Goal: Transaction & Acquisition: Book appointment/travel/reservation

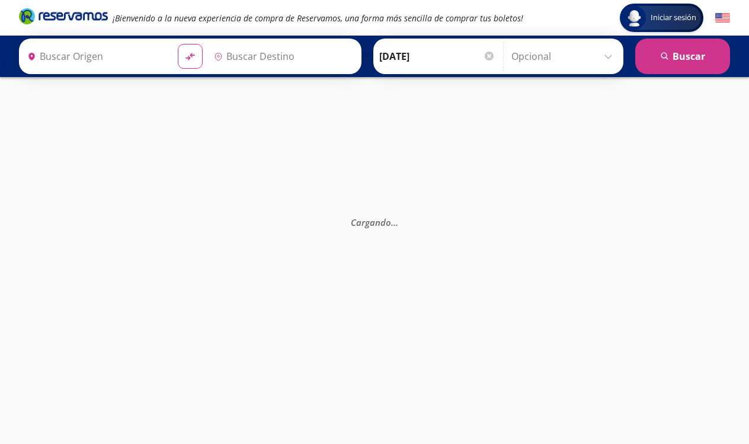
type input "[GEOGRAPHIC_DATA], [GEOGRAPHIC_DATA]"
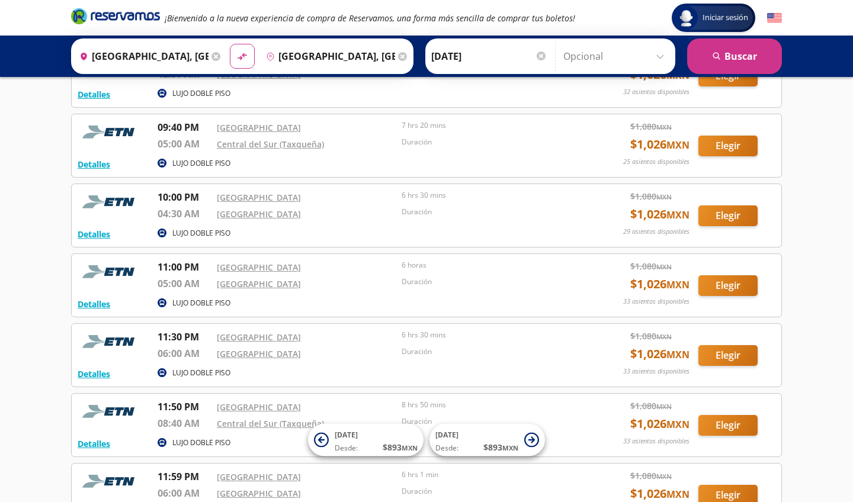
scroll to position [378, 0]
click at [730, 285] on button "Elegir" at bounding box center [727, 285] width 59 height 21
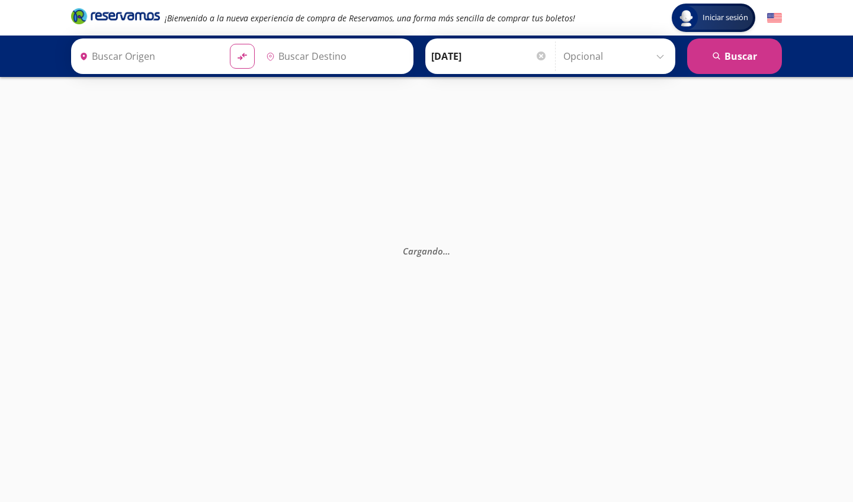
type input "[GEOGRAPHIC_DATA], [GEOGRAPHIC_DATA]"
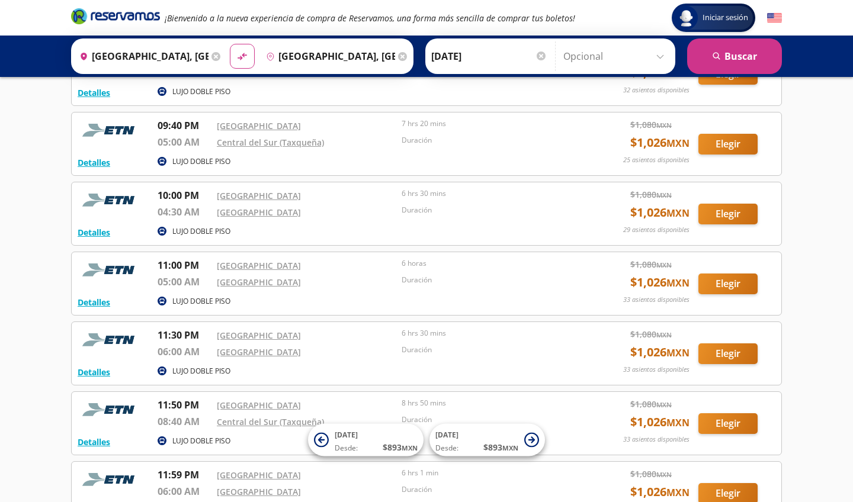
scroll to position [378, 0]
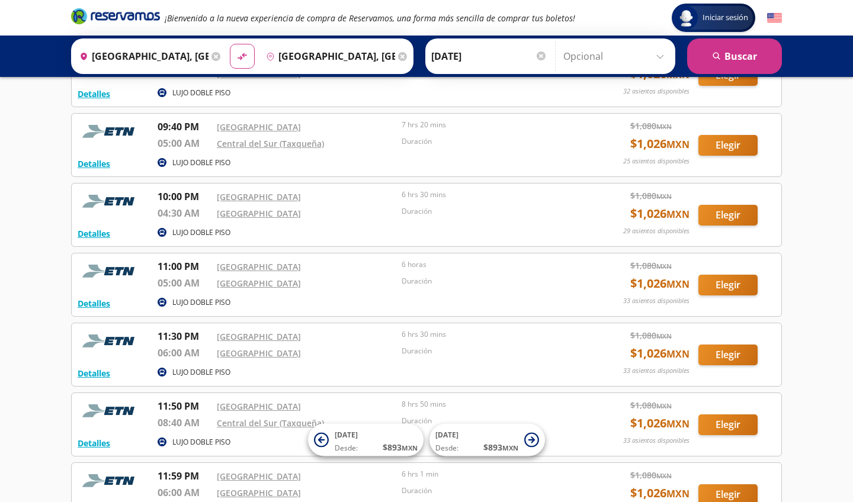
click at [732, 218] on button "Elegir" at bounding box center [727, 215] width 59 height 21
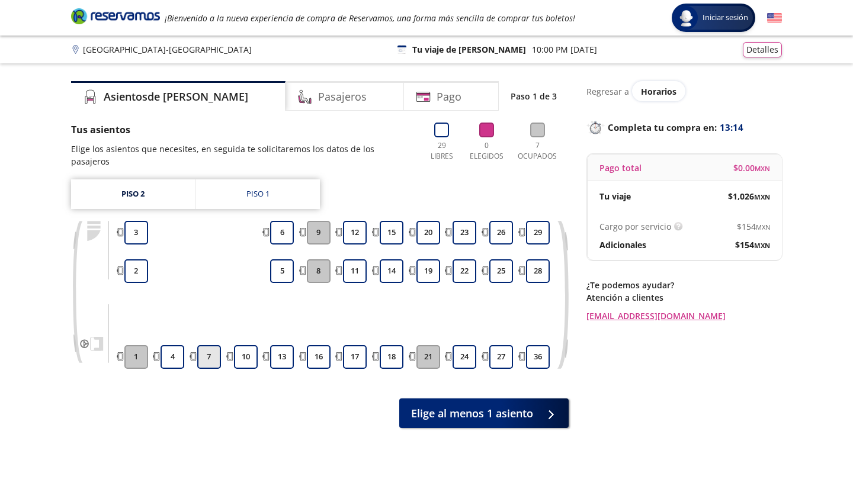
click at [213, 345] on button "7" at bounding box center [209, 357] width 24 height 24
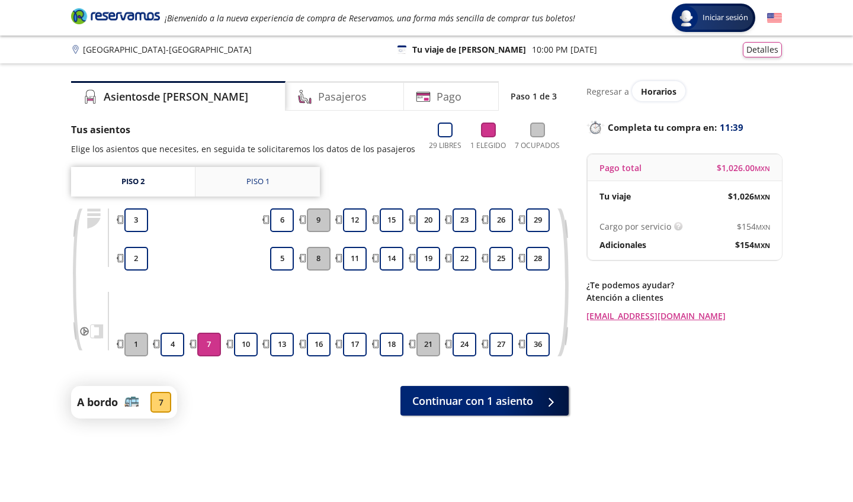
click at [262, 183] on div "Piso 1" at bounding box center [257, 182] width 23 height 12
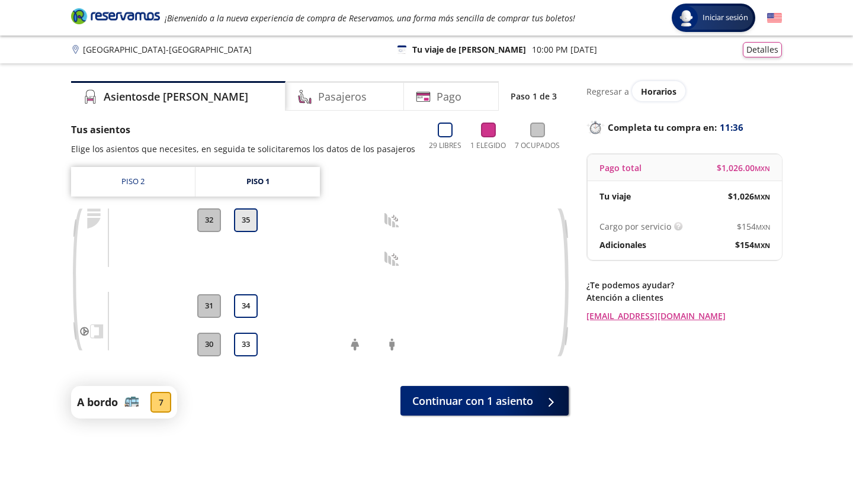
click at [247, 220] on button "35" at bounding box center [246, 221] width 24 height 24
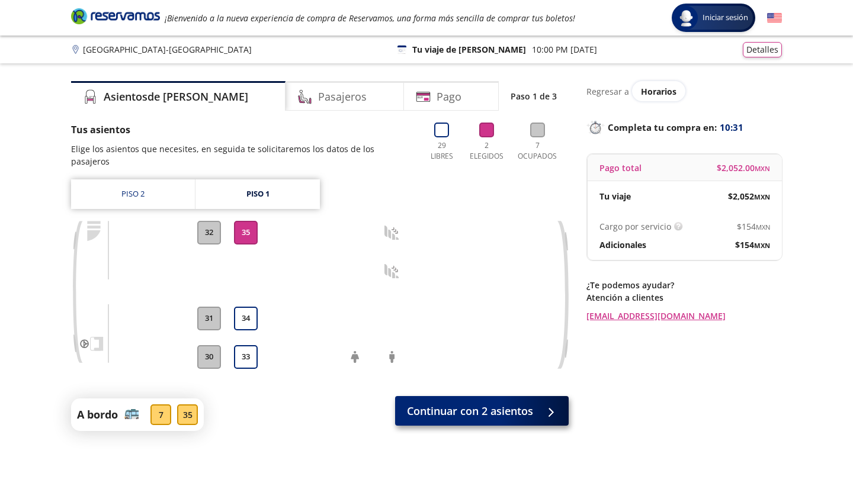
click at [462, 403] on span "Continuar con 2 asientos" at bounding box center [470, 411] width 126 height 16
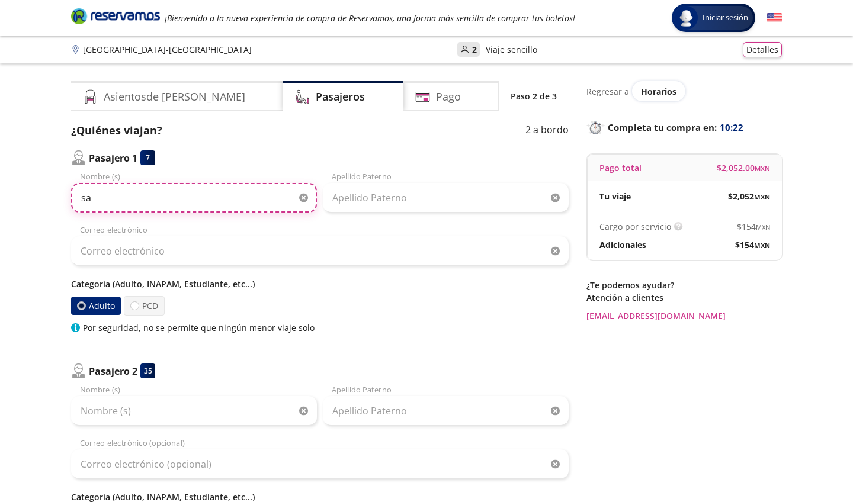
type input "s"
type input "[PERSON_NAME]"
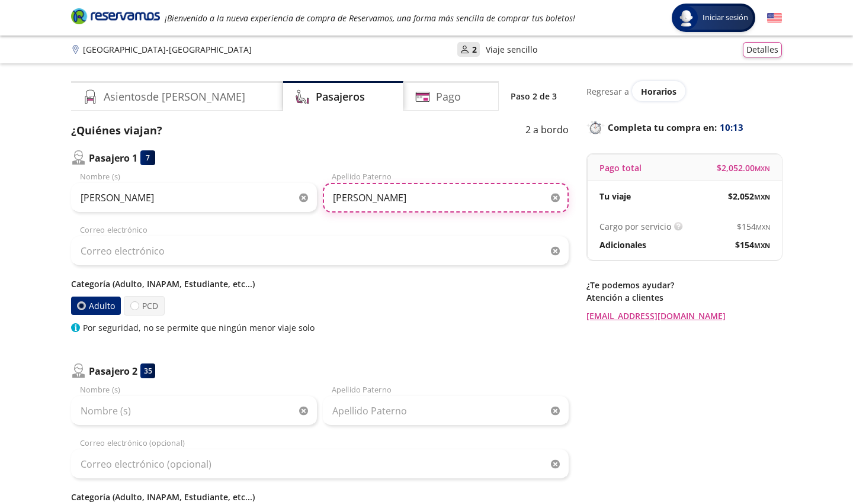
type input "[PERSON_NAME]"
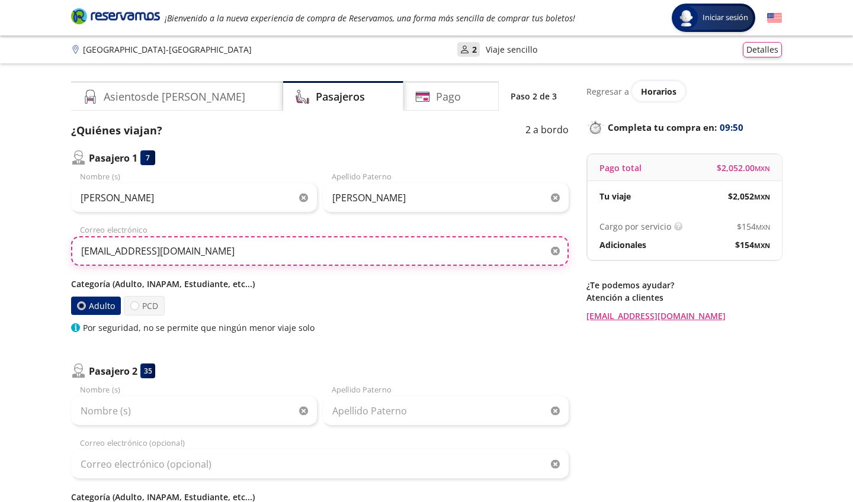
type input "[EMAIL_ADDRESS][DOMAIN_NAME]"
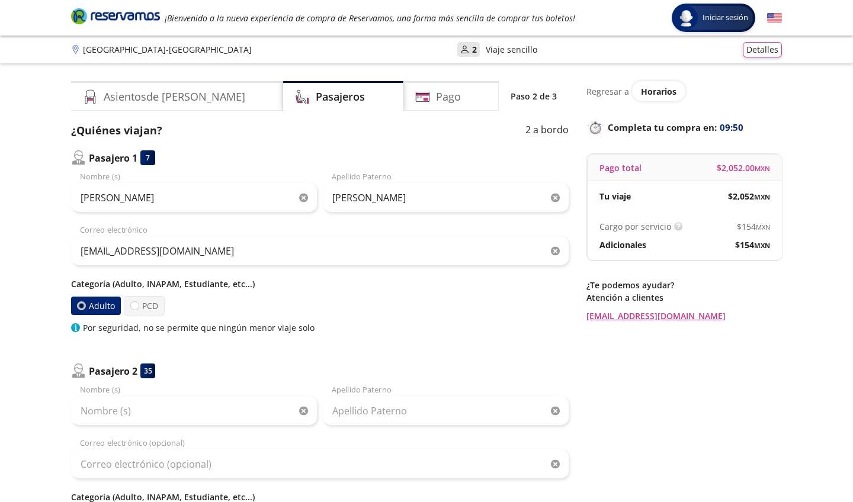
click at [379, 314] on div "Adulto PCD" at bounding box center [320, 306] width 498 height 20
click at [154, 97] on h4 "Asientos de [PERSON_NAME]" at bounding box center [175, 97] width 142 height 16
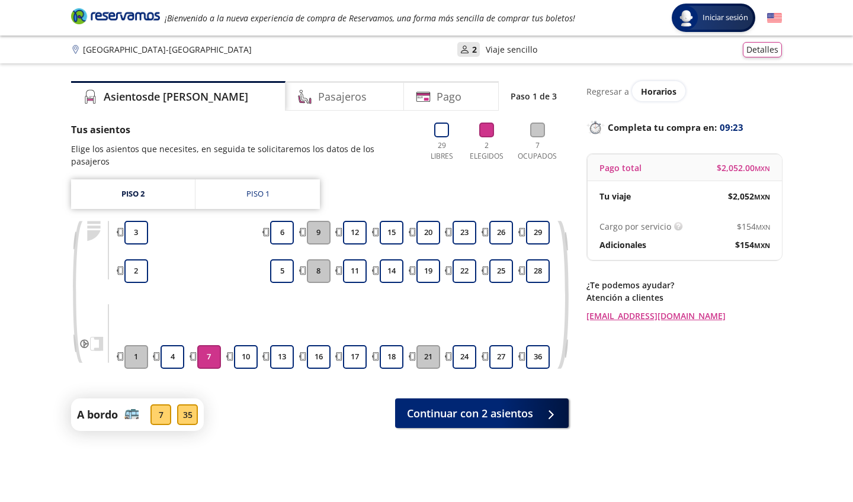
click at [204, 345] on button "7" at bounding box center [209, 357] width 24 height 24
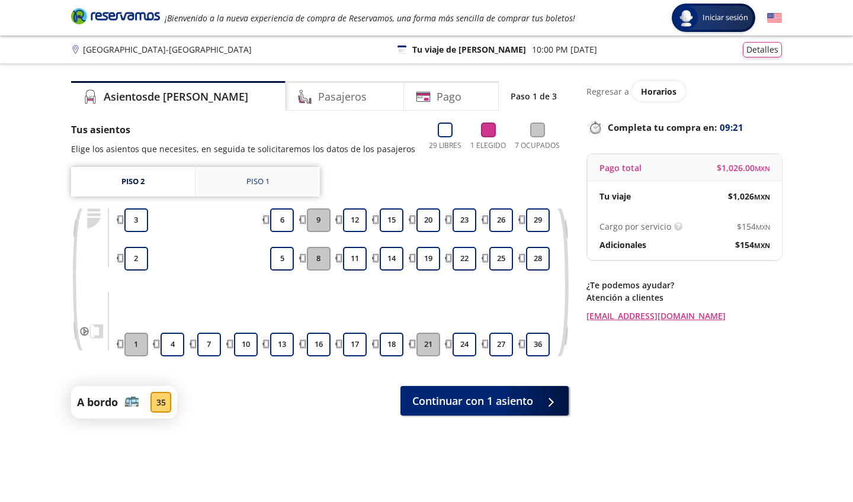
click at [271, 182] on link "Piso 1" at bounding box center [257, 182] width 124 height 30
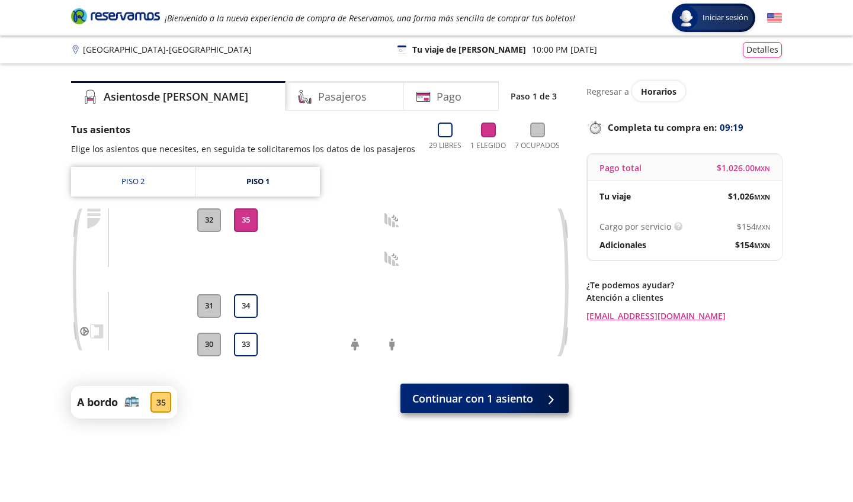
click at [493, 398] on span "Continuar con 1 asiento" at bounding box center [472, 399] width 121 height 16
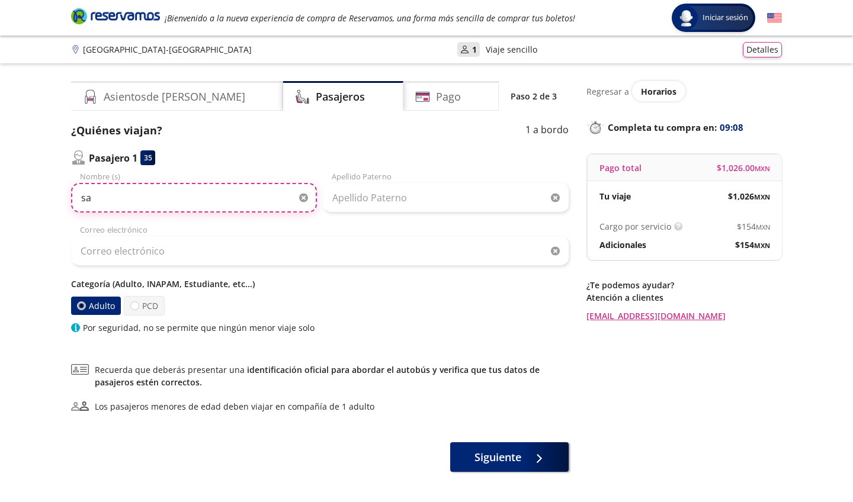
type input "s"
type input "[PERSON_NAME]"
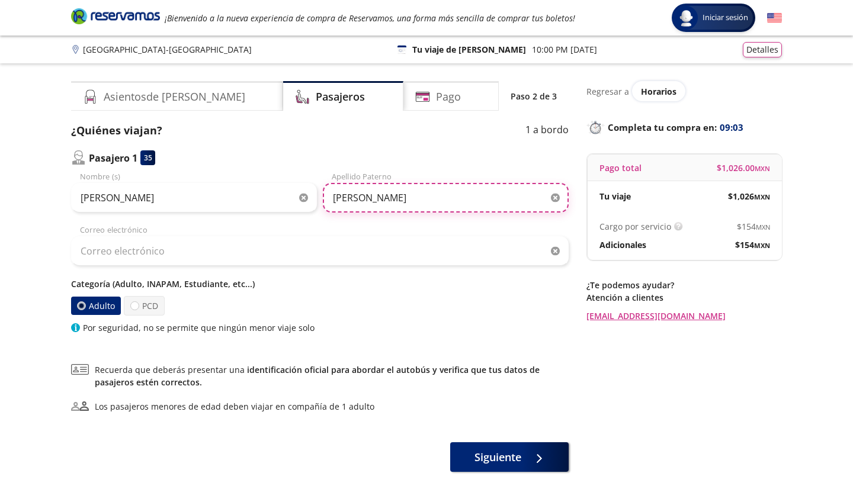
type input "[PERSON_NAME]"
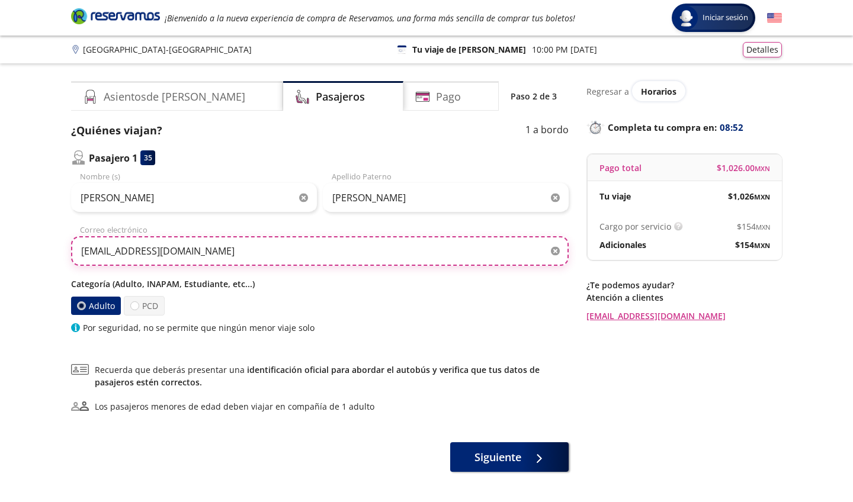
type input "[EMAIL_ADDRESS][DOMAIN_NAME]"
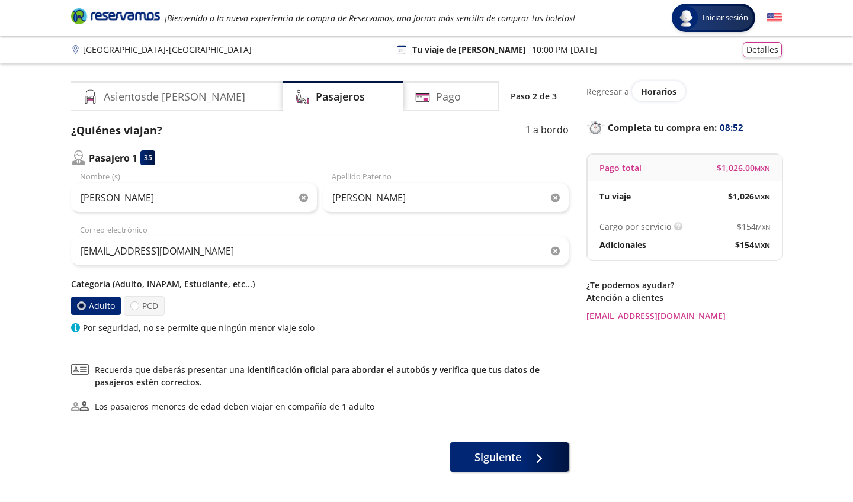
click at [393, 296] on div "Adulto PCD" at bounding box center [320, 306] width 498 height 20
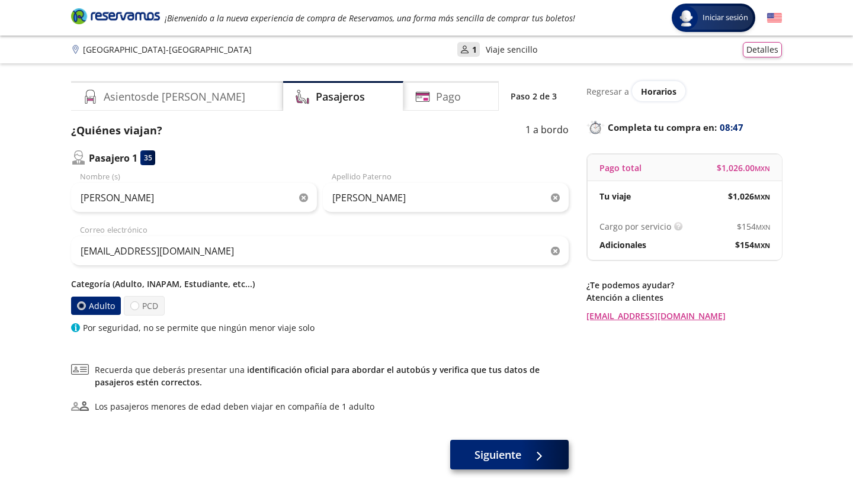
click at [518, 443] on span "Siguiente" at bounding box center [497, 455] width 47 height 16
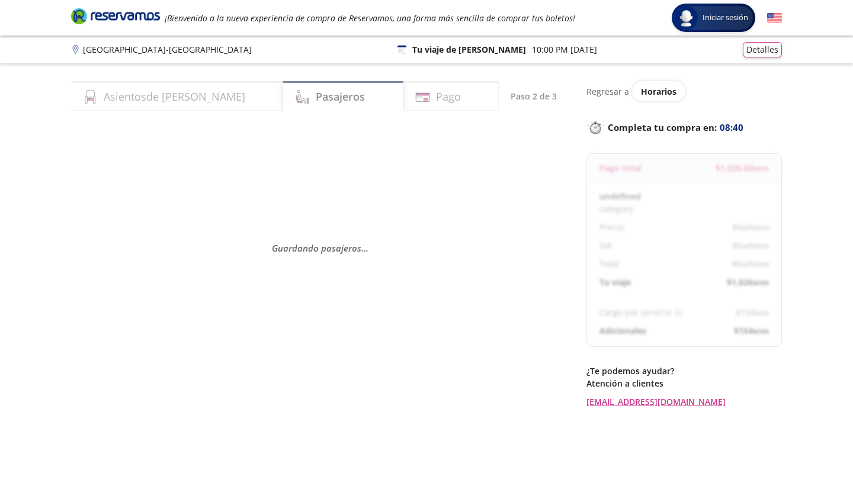
select select "MX"
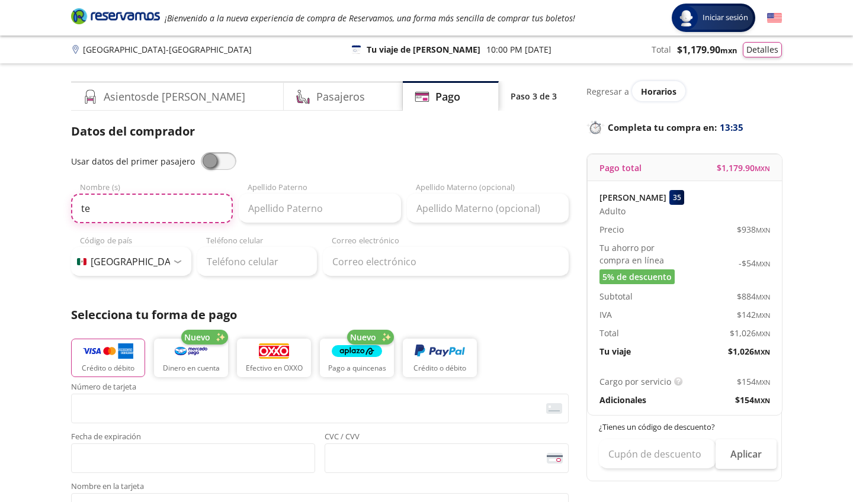
type input "t"
type input "[PERSON_NAME]"
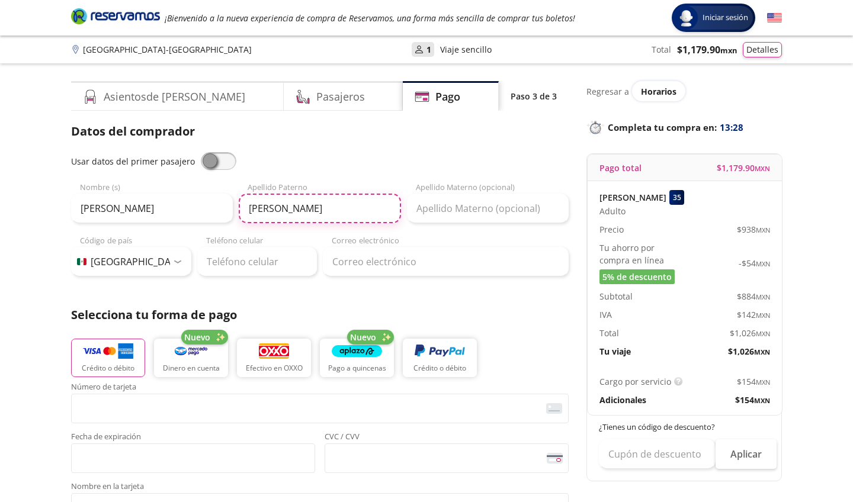
type input "[PERSON_NAME]"
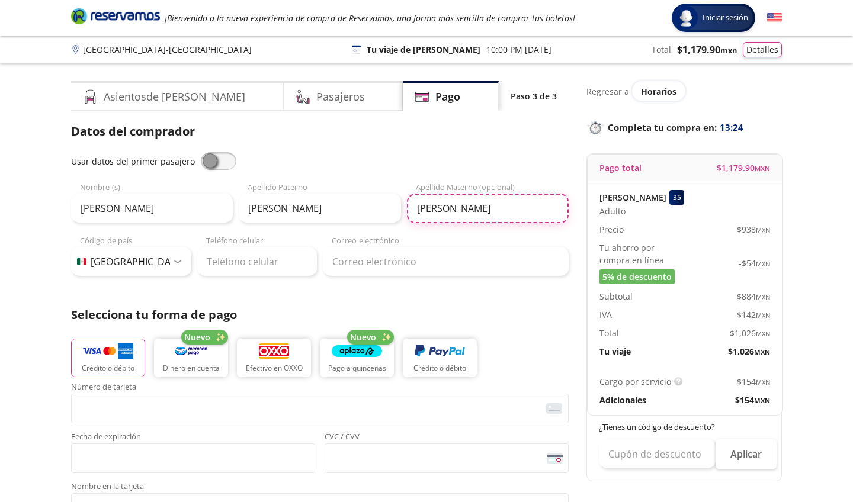
type input "[PERSON_NAME]"
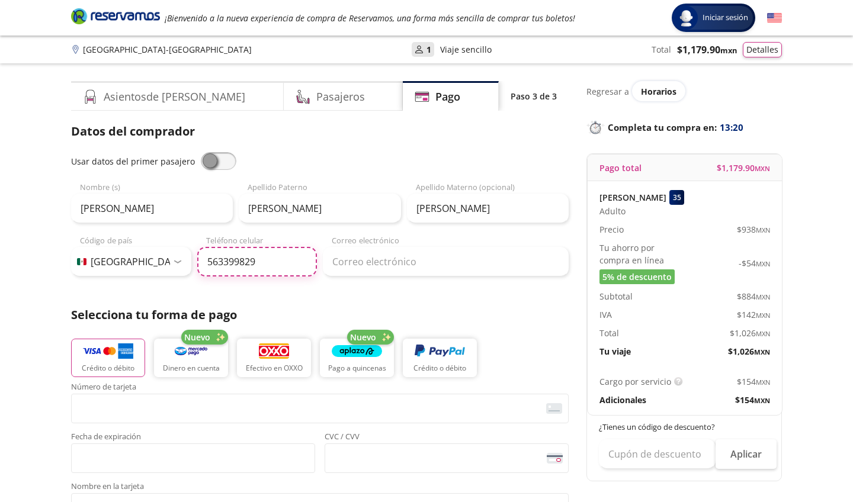
type input "56 3399 8297"
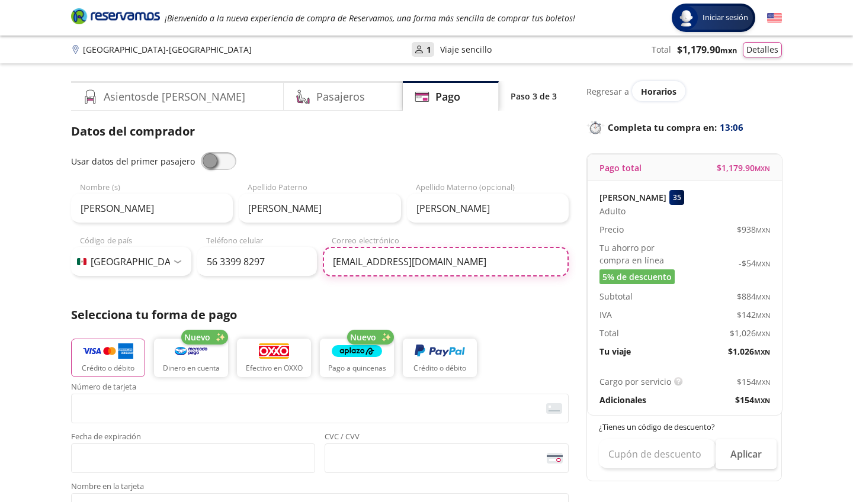
type input "[EMAIL_ADDRESS][DOMAIN_NAME]"
click at [107, 355] on img "button" at bounding box center [108, 351] width 50 height 18
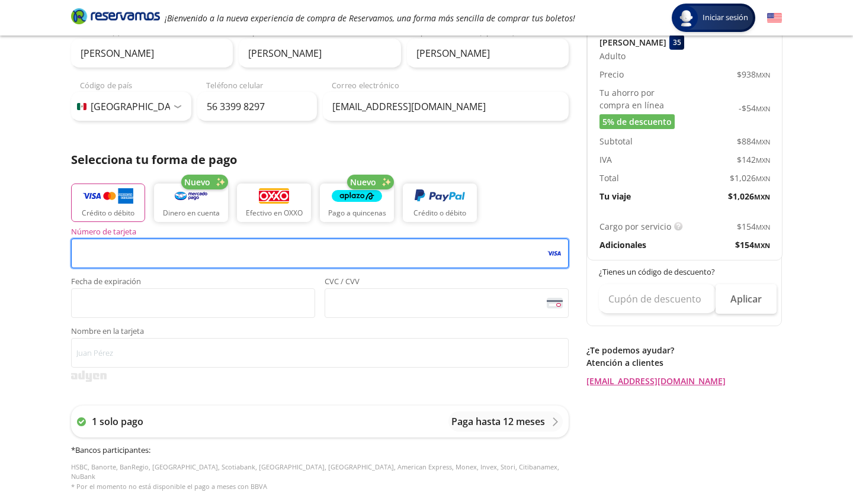
scroll to position [156, 0]
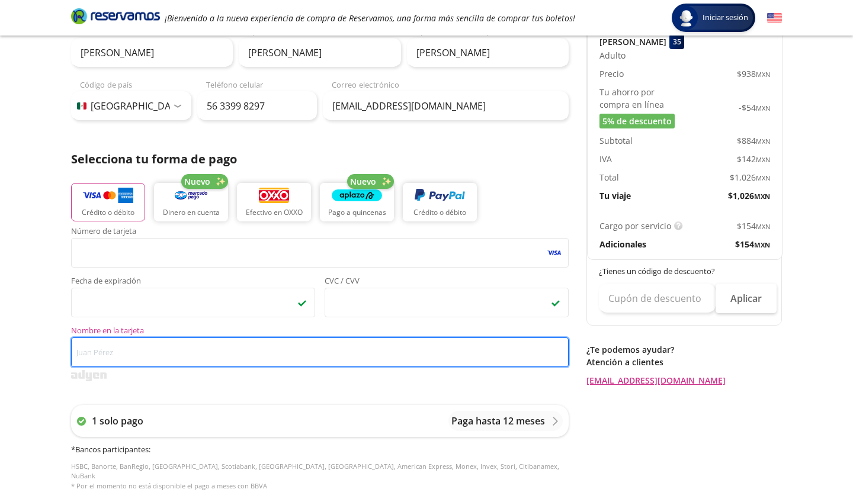
click at [147, 350] on input "Nombre en la tarjeta" at bounding box center [320, 353] width 498 height 30
type input "t"
type input "[PERSON_NAME]"
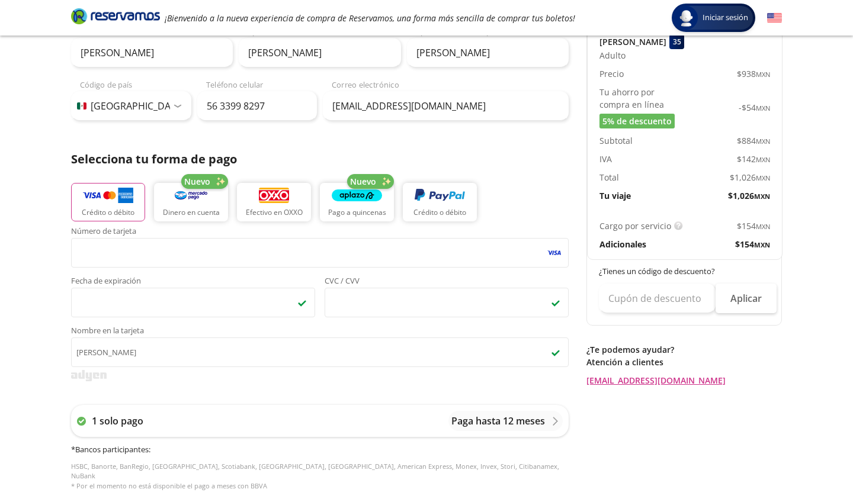
click at [229, 381] on div at bounding box center [320, 375] width 498 height 11
click at [172, 424] on div "1 solo pago Paga hasta 12 meses" at bounding box center [320, 421] width 498 height 32
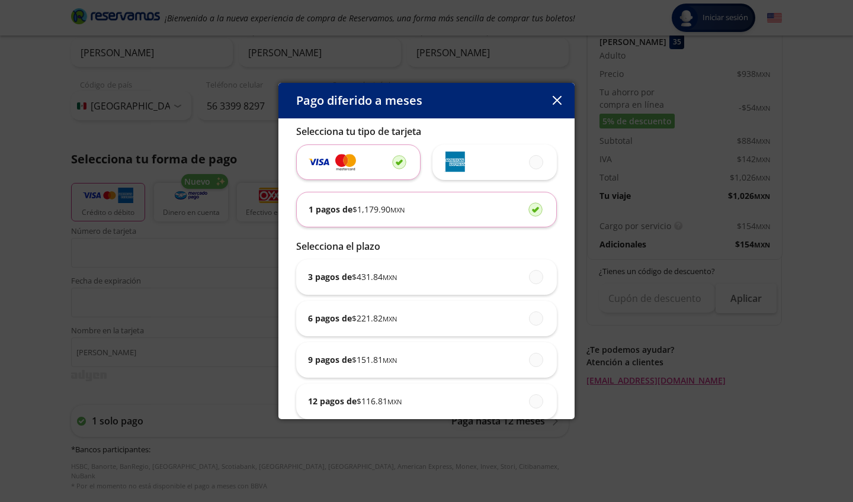
click at [421, 213] on div "1 pagos de $ 1,179.90 MXN" at bounding box center [427, 210] width 236 height 34
click at [528, 213] on input "1 pagos de $ 1,179.90 MXN" at bounding box center [532, 210] width 8 height 8
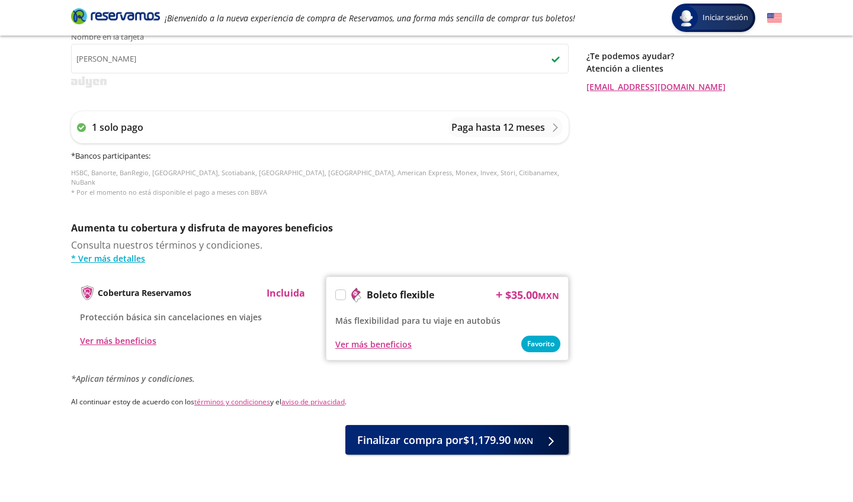
scroll to position [451, 0]
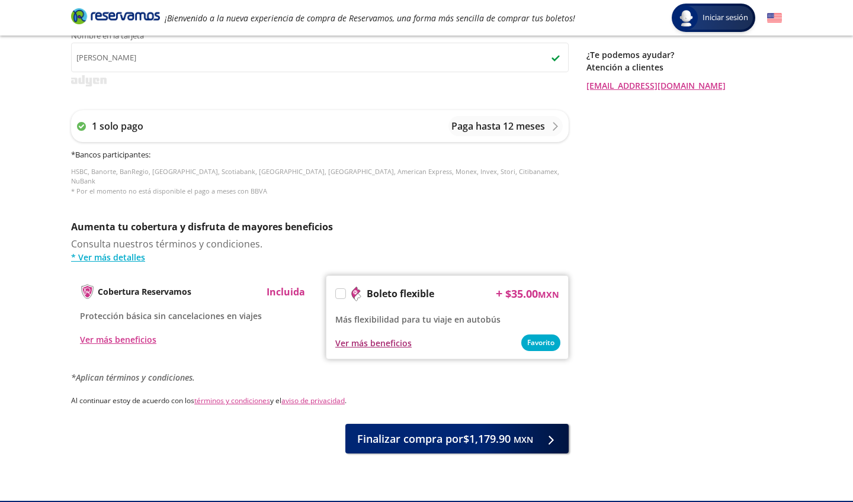
click at [369, 337] on div "Ver más beneficios" at bounding box center [373, 343] width 76 height 12
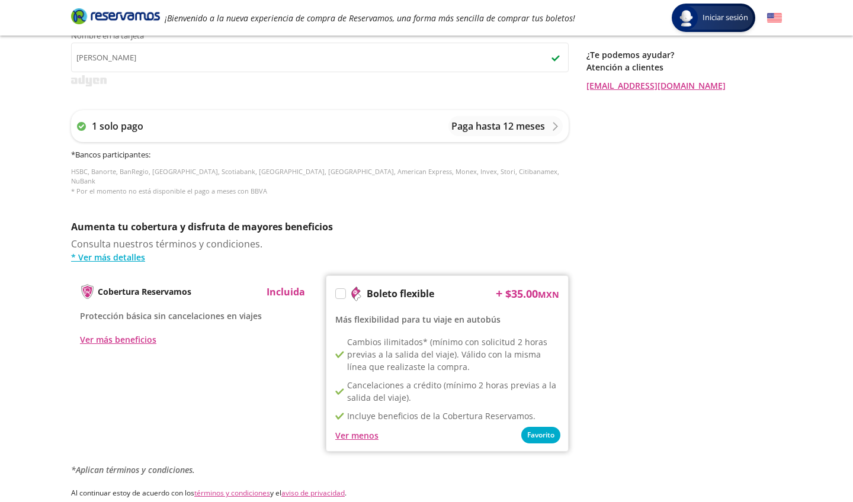
click at [277, 361] on div "Cobertura Reservamos Incluida Protección básica sin cancelaciones en viajes Ver…" at bounding box center [320, 363] width 498 height 177
click at [343, 289] on label at bounding box center [340, 293] width 9 height 9
click at [343, 292] on input "Boleto flexible" at bounding box center [340, 296] width 8 height 8
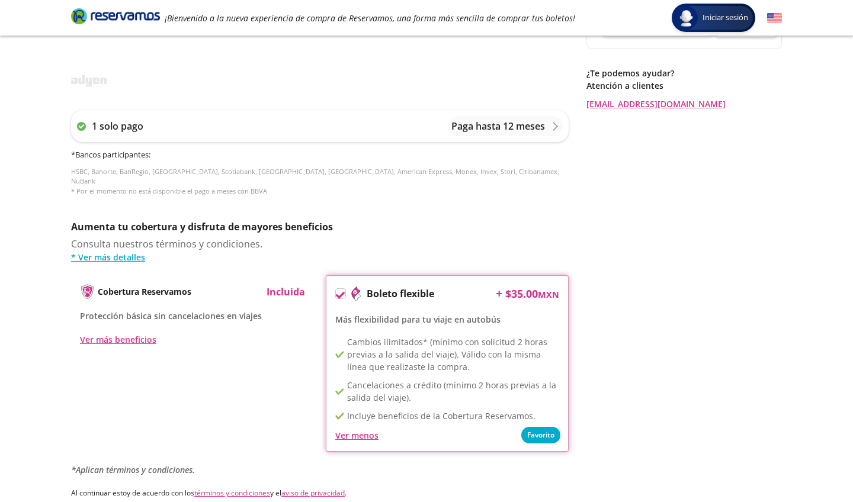
click at [523, 443] on div "Aumenta tu cobertura y disfruta de mayores beneficios Consulta nuestros término…" at bounding box center [320, 348] width 498 height 256
click at [541, 428] on div "Ver menos" at bounding box center [447, 435] width 224 height 14
click at [656, 355] on div "Regresar a Horarios Completa tu compra en : 10:29 Pago total $ 1,214.90 MXN [PE…" at bounding box center [683, 88] width 195 height 916
click at [356, 429] on div "Ver menos" at bounding box center [356, 435] width 43 height 12
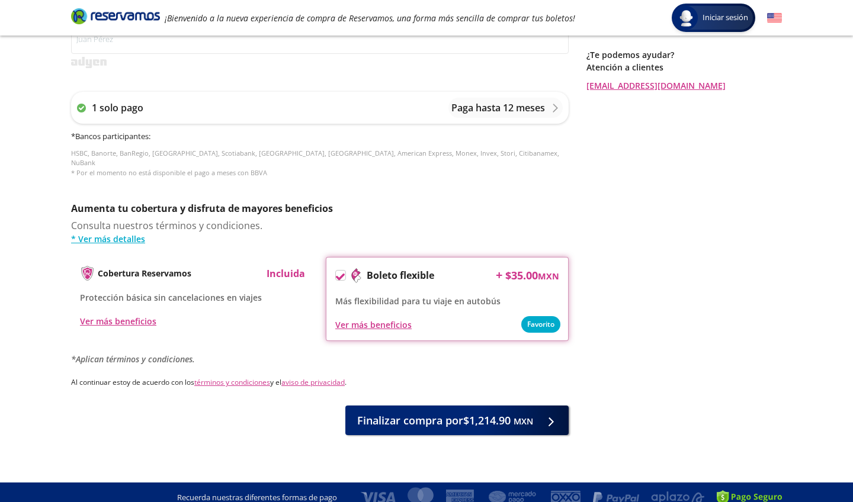
scroll to position [469, 0]
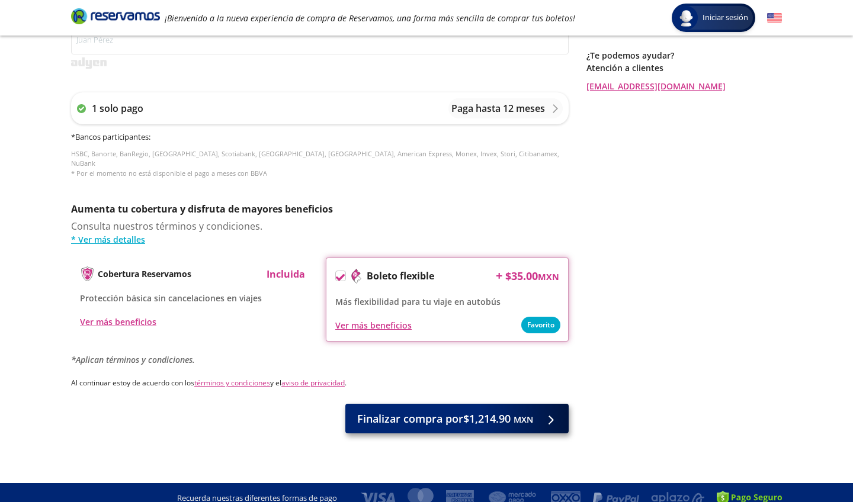
click at [472, 411] on span "Finalizar compra por $1,214.90 MXN" at bounding box center [445, 419] width 176 height 16
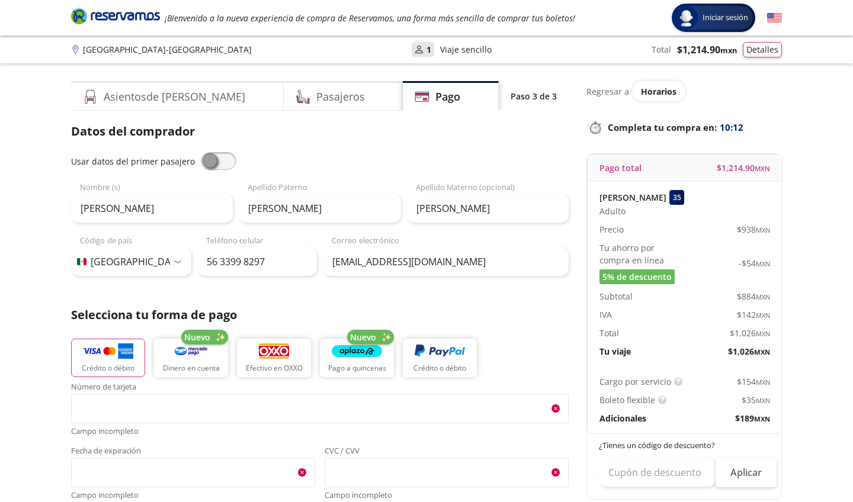
scroll to position [508, 0]
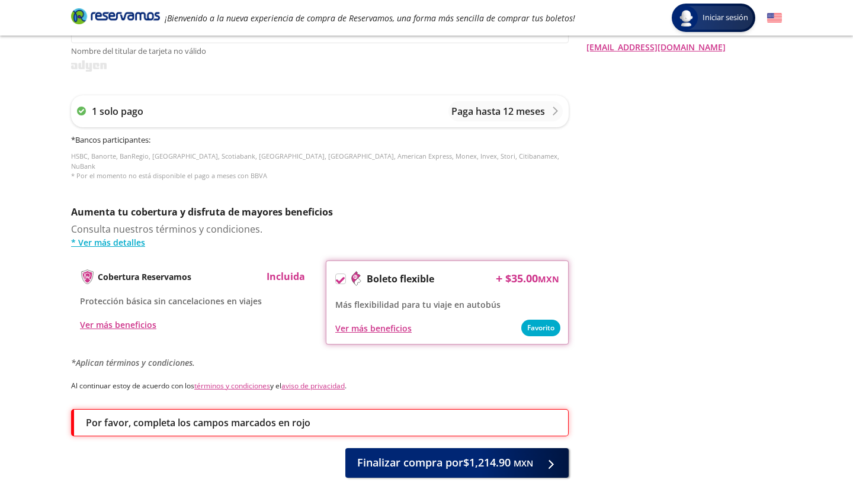
click at [139, 416] on p "Por favor, completa los campos marcados en rojo" at bounding box center [198, 423] width 224 height 14
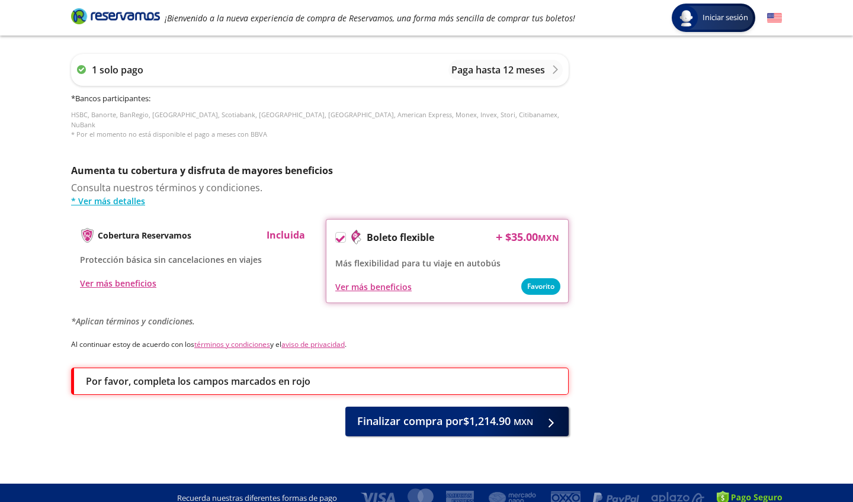
scroll to position [549, 0]
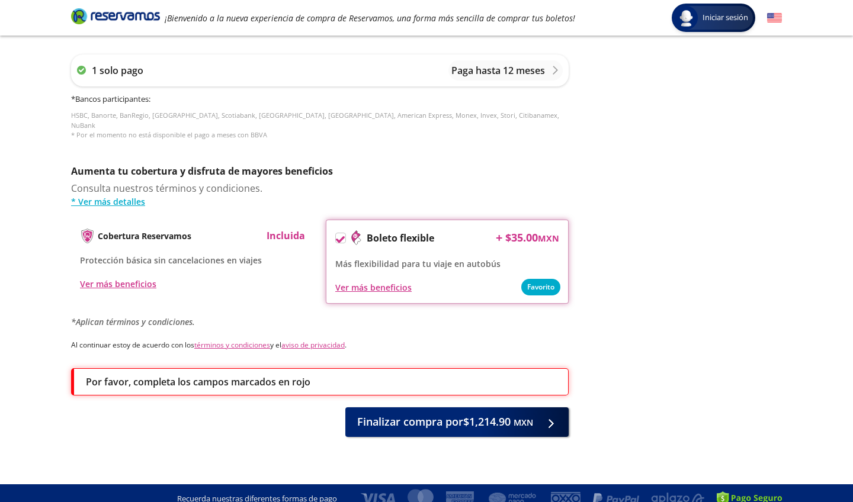
click at [340, 236] on icon at bounding box center [340, 239] width 9 height 7
click at [340, 236] on input "Boleto flexible" at bounding box center [340, 240] width 8 height 8
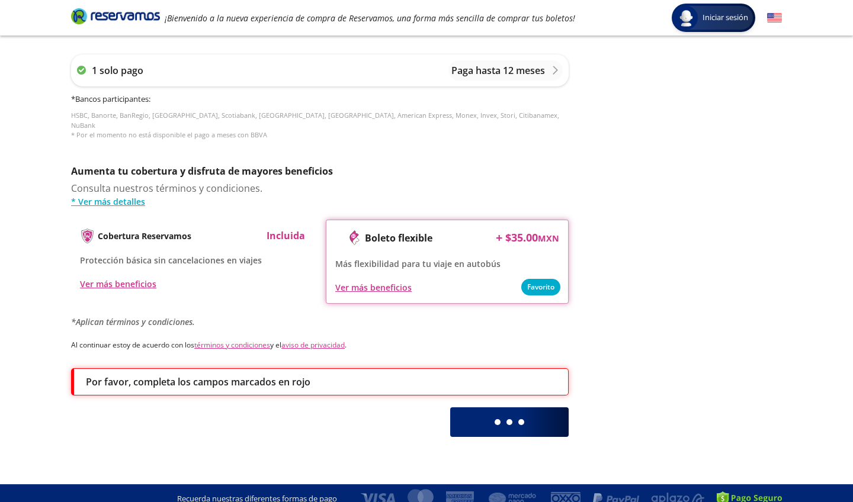
scroll to position [508, 0]
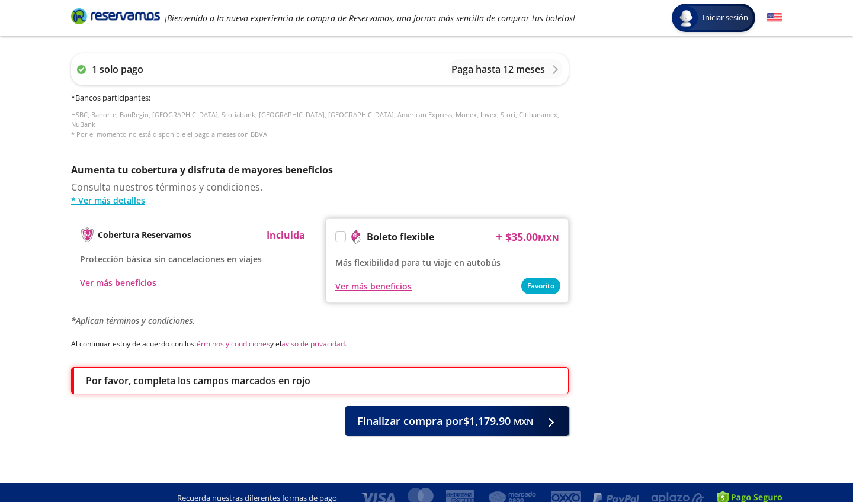
click at [340, 232] on label at bounding box center [340, 236] width 9 height 9
click at [340, 235] on input "Boleto flexible" at bounding box center [340, 239] width 8 height 8
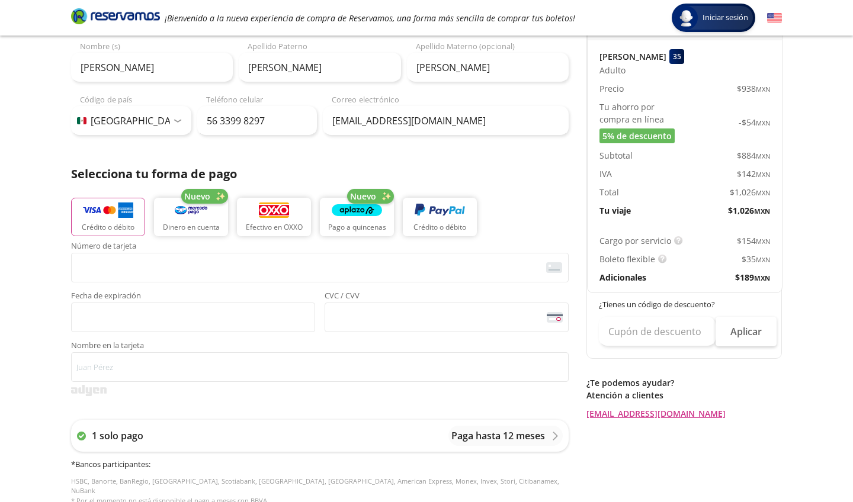
scroll to position [143, 0]
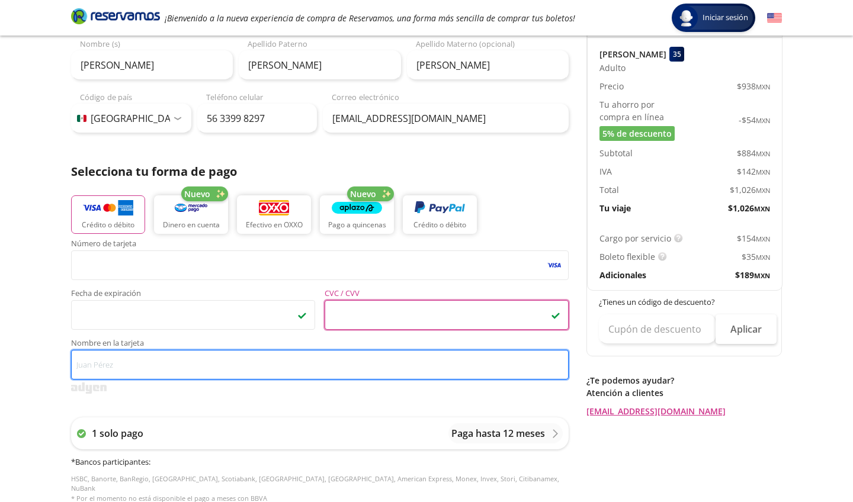
click at [140, 361] on input "Nombre en la tarjeta" at bounding box center [320, 365] width 498 height 30
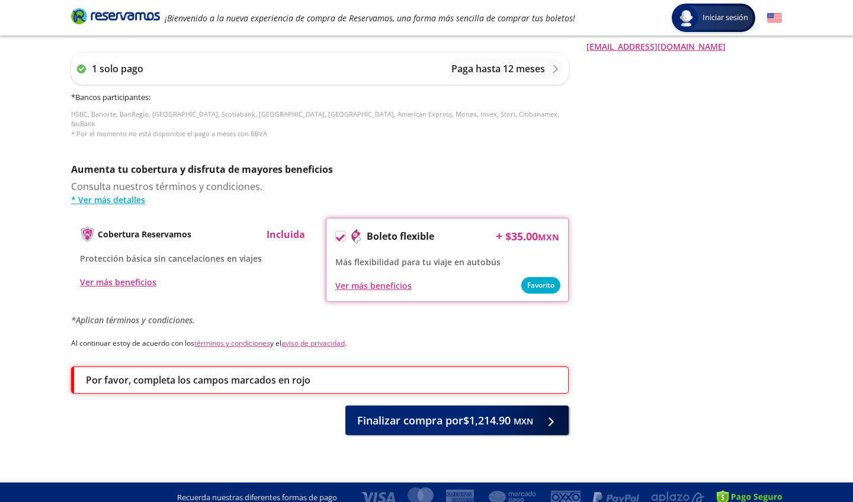
scroll to position [508, 0]
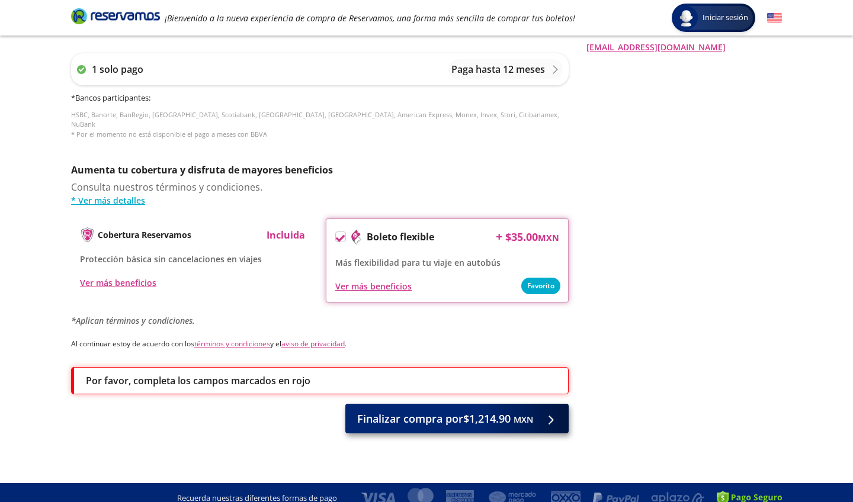
type input "[PERSON_NAME]"
click at [435, 411] on span "Finalizar compra por $1,214.90 MXN" at bounding box center [445, 419] width 176 height 16
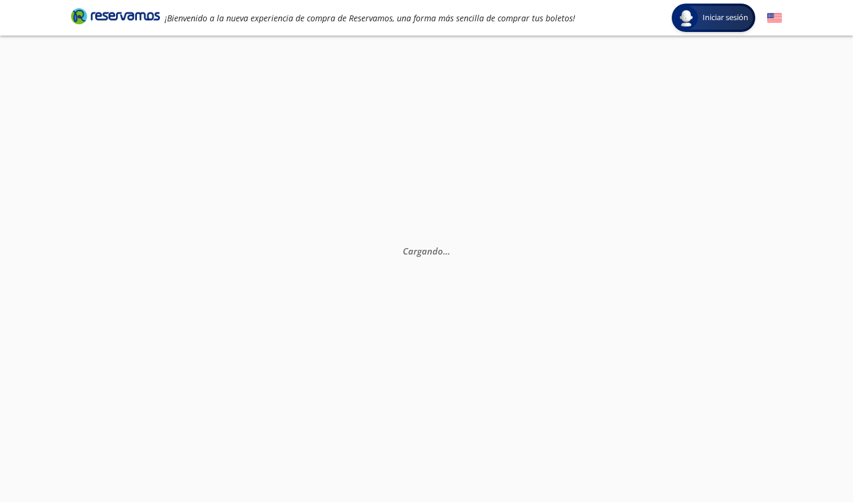
scroll to position [0, 0]
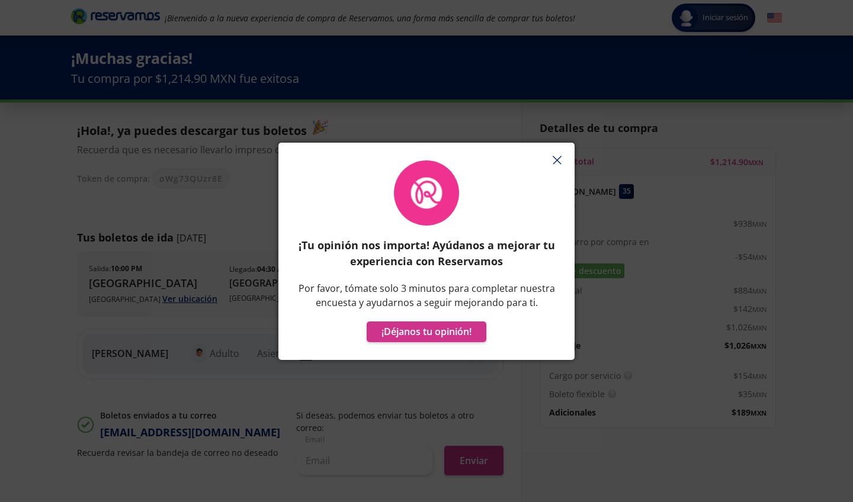
click at [557, 159] on icon "button" at bounding box center [557, 160] width 9 height 9
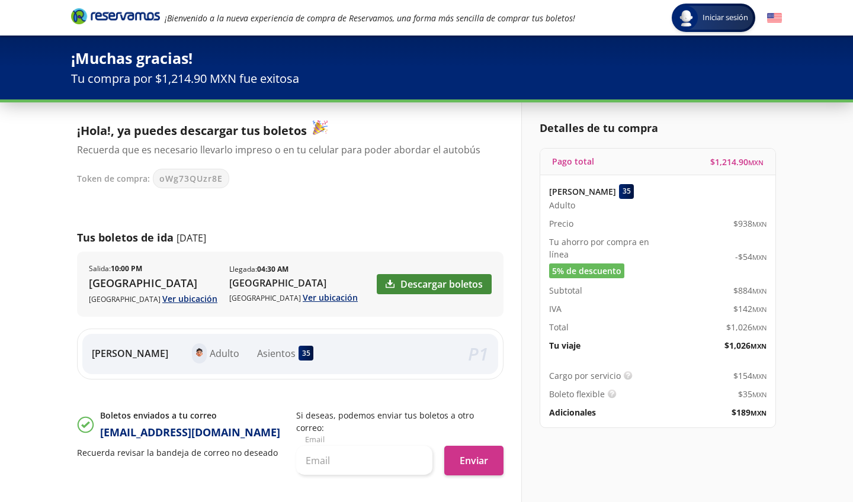
click at [445, 281] on link "Descargar boletos" at bounding box center [434, 284] width 115 height 20
